Goal: Information Seeking & Learning: Learn about a topic

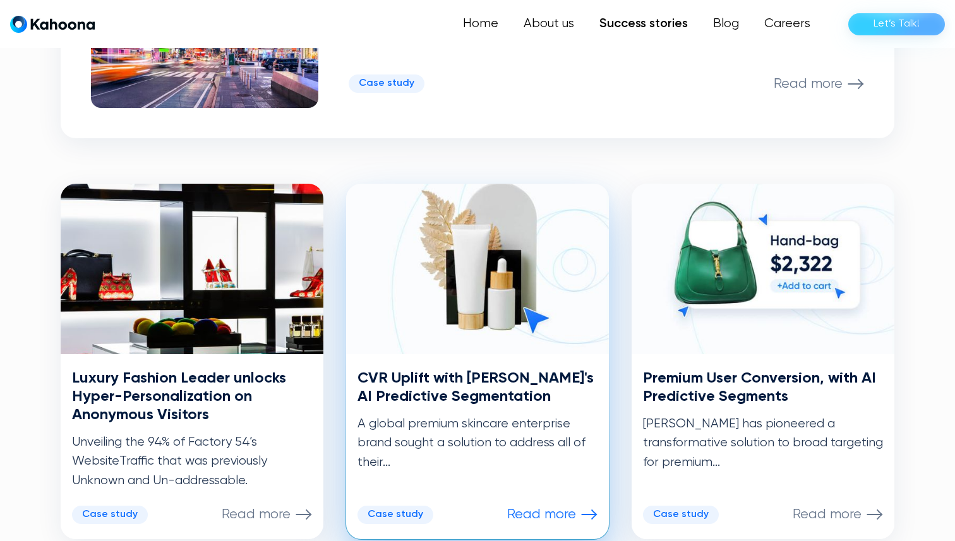
scroll to position [511, 0]
click at [497, 316] on img at bounding box center [477, 269] width 263 height 171
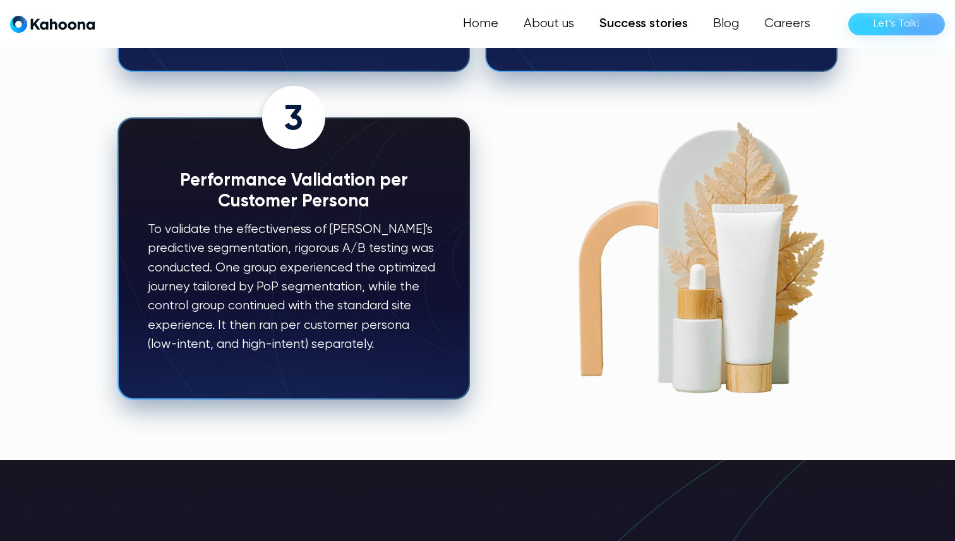
scroll to position [1784, 0]
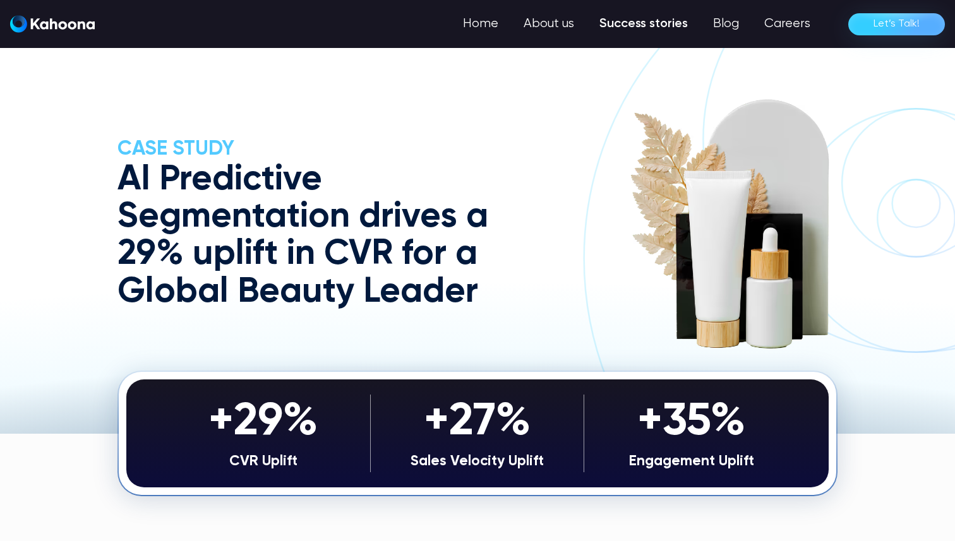
scroll to position [1784, 0]
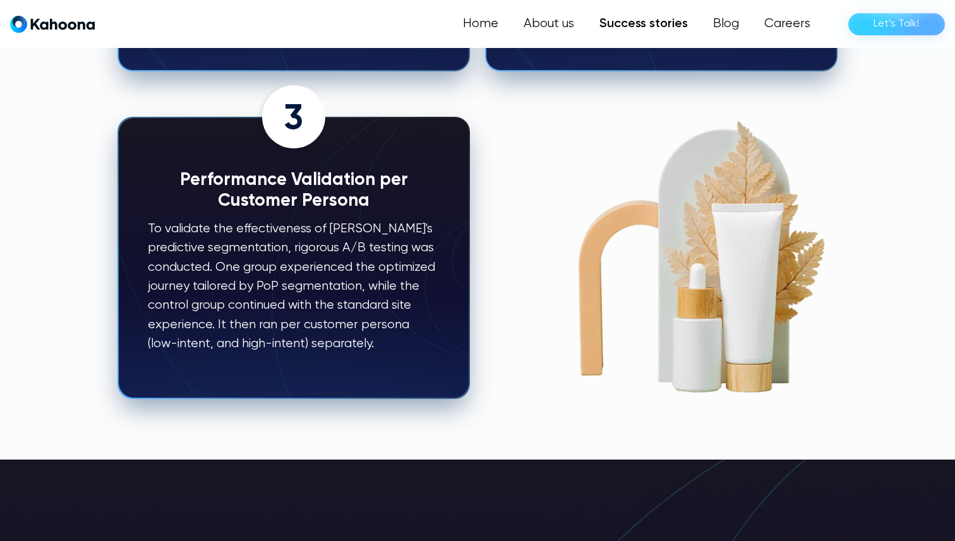
click at [432, 220] on p "To validate the effectiveness of Kahoona's predictive segmentation, rigorous A/…" at bounding box center [294, 287] width 292 height 135
